Goal: Task Accomplishment & Management: Complete application form

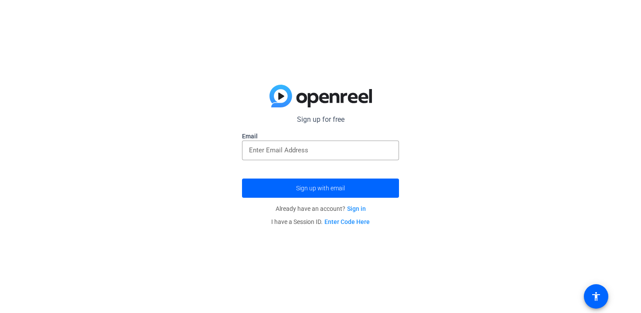
click at [352, 161] on div at bounding box center [320, 165] width 157 height 10
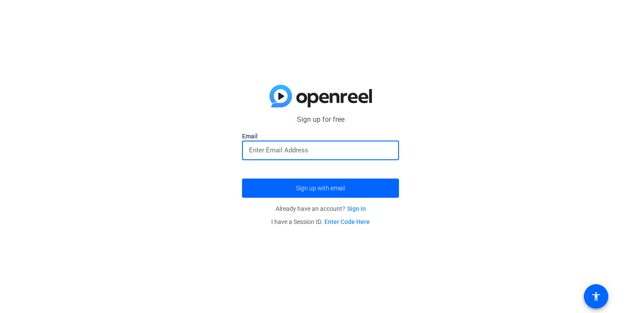
click at [352, 152] on input "email" at bounding box center [320, 150] width 143 height 10
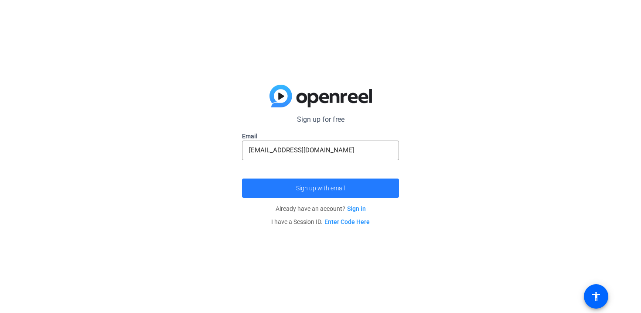
click at [348, 188] on span "submit" at bounding box center [320, 187] width 157 height 21
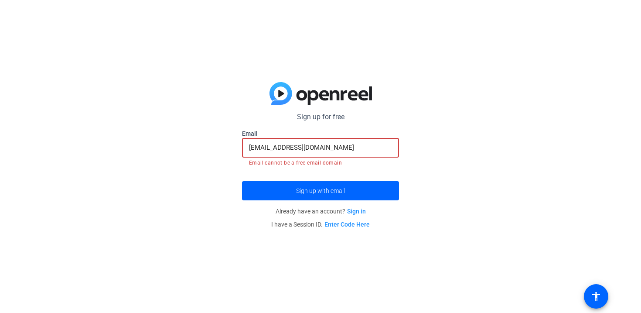
click at [357, 148] on input "[EMAIL_ADDRESS][DOMAIN_NAME]" at bounding box center [320, 147] width 143 height 10
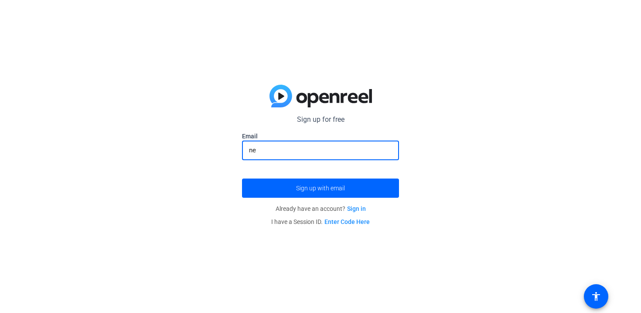
type input "n"
click at [242, 178] on button "Sign up with email" at bounding box center [320, 187] width 157 height 19
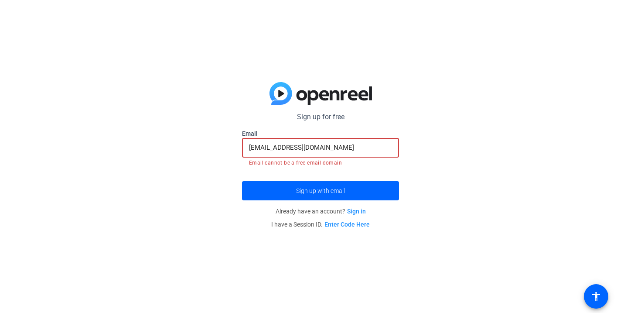
click at [347, 148] on input "[EMAIL_ADDRESS][DOMAIN_NAME]" at bounding box center [320, 147] width 143 height 10
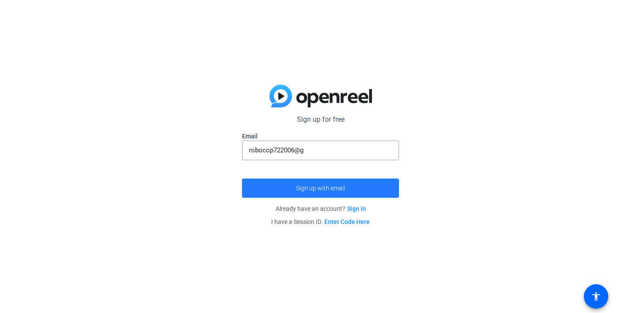
click at [369, 194] on span "submit" at bounding box center [320, 187] width 157 height 21
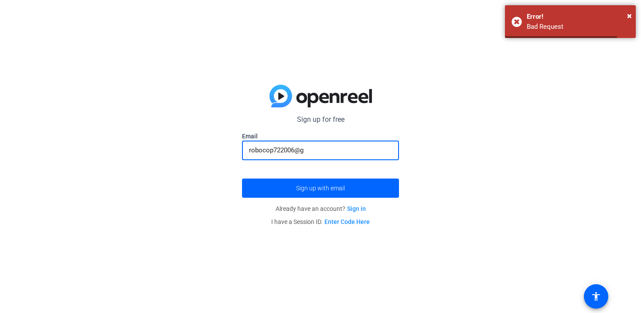
click at [347, 146] on input "robocop722006@g" at bounding box center [320, 150] width 143 height 10
type input "r"
